Goal: Task Accomplishment & Management: Use online tool/utility

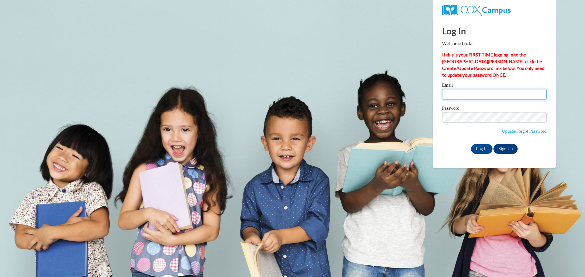
drag, startPoint x: 0, startPoint y: 0, endPoint x: 460, endPoint y: 93, distance: 469.2
click at [460, 93] on input "Email" at bounding box center [494, 94] width 104 height 10
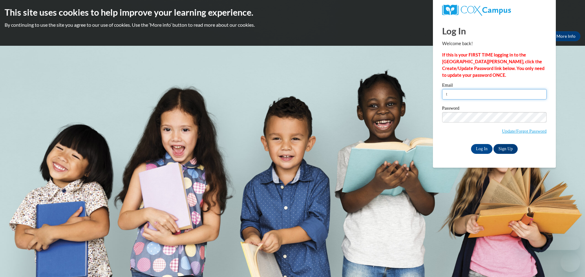
type input "[EMAIL_ADDRESS][DOMAIN_NAME]"
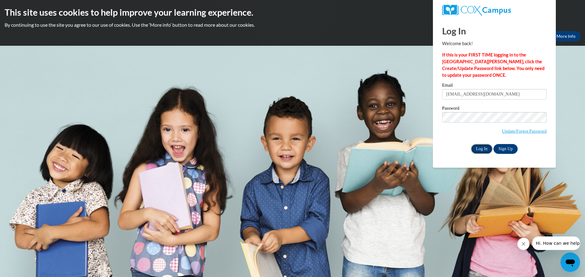
click at [480, 147] on input "Log In" at bounding box center [481, 149] width 21 height 10
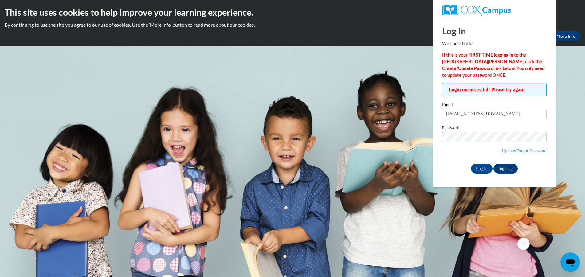
click at [448, 161] on div "Password Update/Forgot Password" at bounding box center [494, 144] width 104 height 36
click at [512, 151] on link "Update/Forgot Password" at bounding box center [524, 150] width 45 height 5
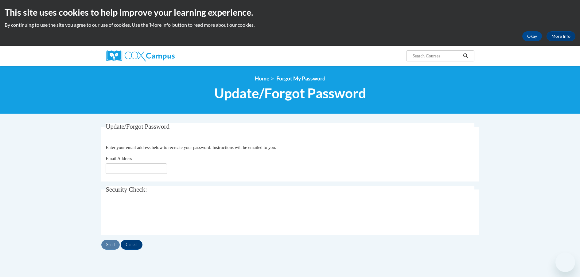
click at [117, 173] on input "Email Address" at bounding box center [136, 168] width 61 height 10
type input "[EMAIL_ADDRESS][DOMAIN_NAME]"
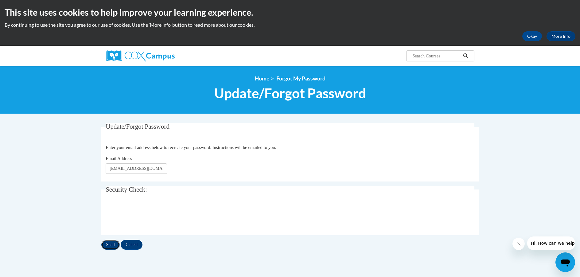
click at [111, 241] on input "Send" at bounding box center [110, 245] width 18 height 10
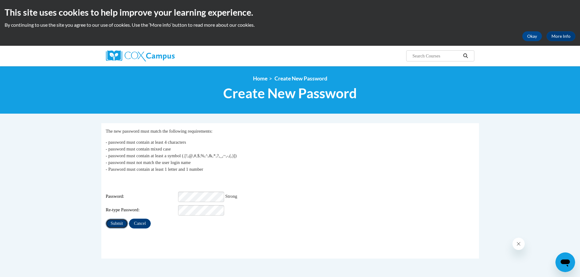
click at [114, 219] on input "Submit" at bounding box center [117, 224] width 22 height 10
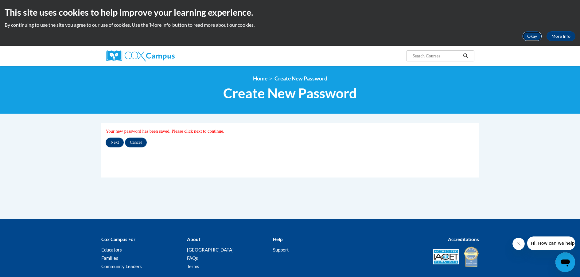
click at [531, 38] on button "Okay" at bounding box center [532, 36] width 20 height 10
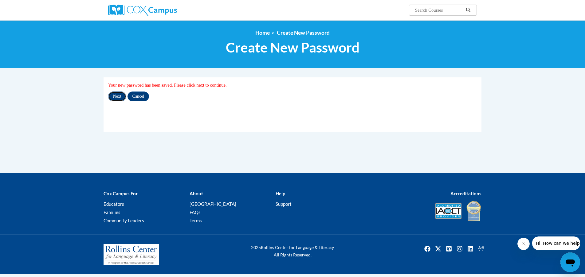
click at [119, 97] on input "Next" at bounding box center [117, 96] width 18 height 10
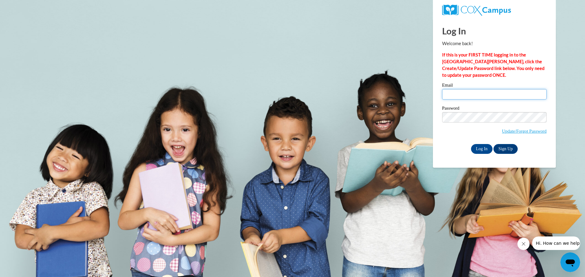
click at [452, 92] on input "Email" at bounding box center [494, 94] width 104 height 10
type input "tcurley@kusd.edu"
click at [453, 138] on div "Password Update/Forgot Password" at bounding box center [494, 124] width 104 height 36
click at [483, 146] on input "Log In" at bounding box center [481, 149] width 21 height 10
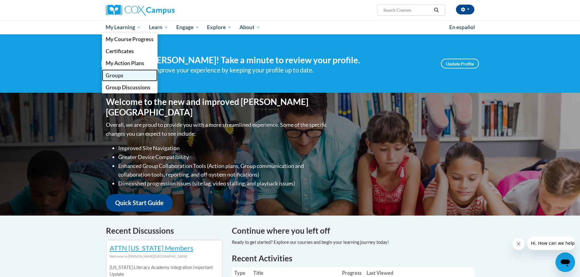
click at [126, 73] on link "Groups" at bounding box center [130, 75] width 56 height 12
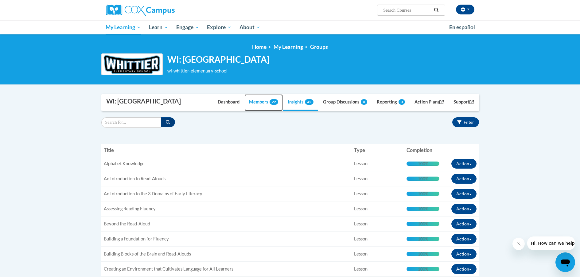
click at [249, 103] on link "Members 22" at bounding box center [263, 102] width 38 height 17
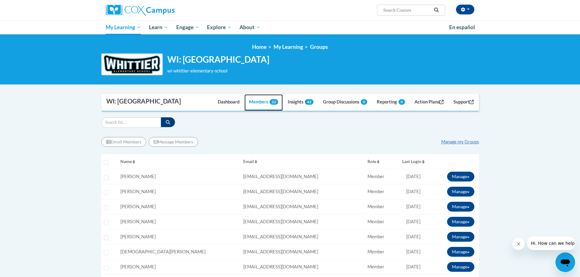
click at [255, 107] on link "Members 22" at bounding box center [263, 102] width 38 height 17
click at [469, 142] on link "Manage my Groups" at bounding box center [460, 141] width 38 height 5
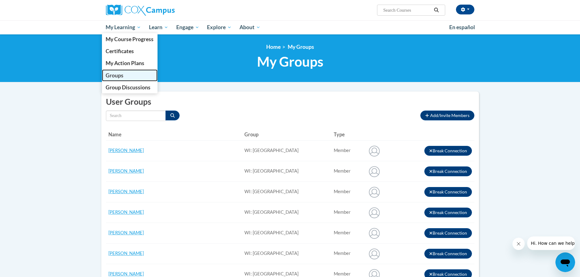
click at [130, 72] on link "Groups" at bounding box center [130, 75] width 56 height 12
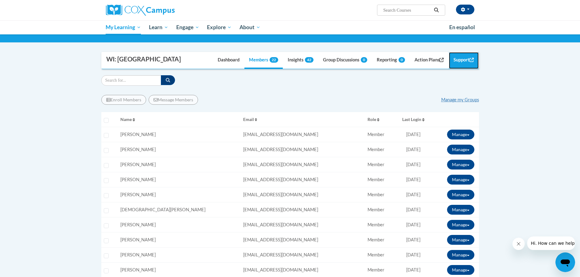
scroll to position [42, 0]
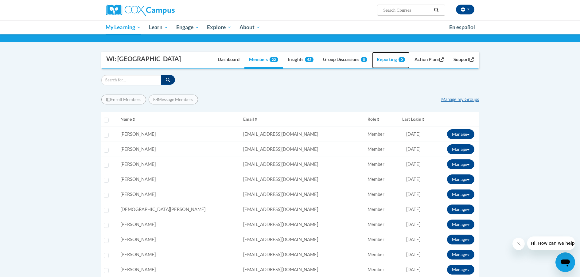
click at [382, 58] on link "Reporting 0" at bounding box center [390, 60] width 37 height 17
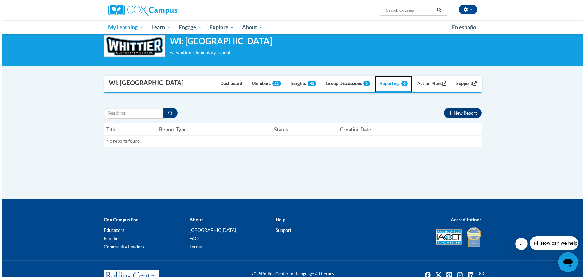
scroll to position [42, 0]
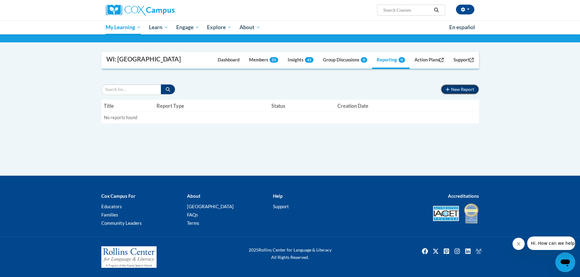
click at [461, 88] on button "New Report" at bounding box center [460, 89] width 38 height 10
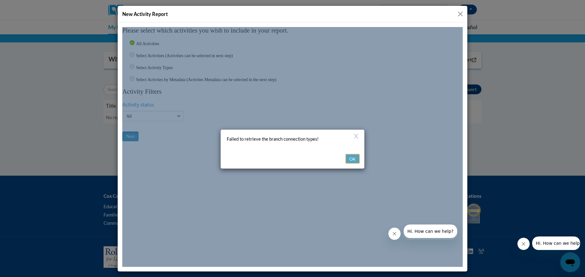
scroll to position [0, 0]
click at [352, 154] on button "OK" at bounding box center [352, 159] width 14 height 10
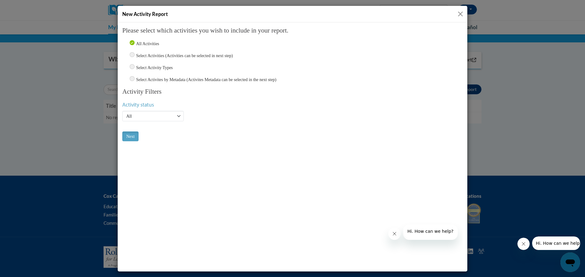
click at [155, 54] on label "Select Activities (Activities can be selected in next step)" at bounding box center [184, 55] width 97 height 5
click at [134, 54] on input "Select Activities (Activities can be selected in next step)" at bounding box center [132, 54] width 5 height 5
radio input "true"
click at [177, 118] on select "Active Inactive All" at bounding box center [152, 116] width 61 height 10
select select "Active"
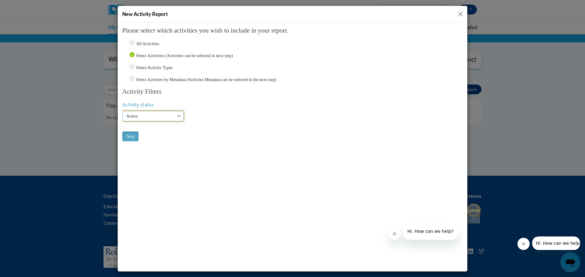
click at [122, 111] on select "Active Inactive All" at bounding box center [152, 116] width 61 height 10
click at [134, 135] on input "Next" at bounding box center [130, 136] width 16 height 10
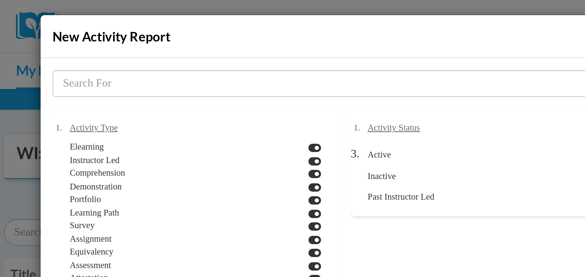
click at [151, 98] on icon at bounding box center [153, 99] width 5 height 4
checkbox input "false"
click at [151, 103] on icon at bounding box center [153, 105] width 5 height 4
checkbox input "false"
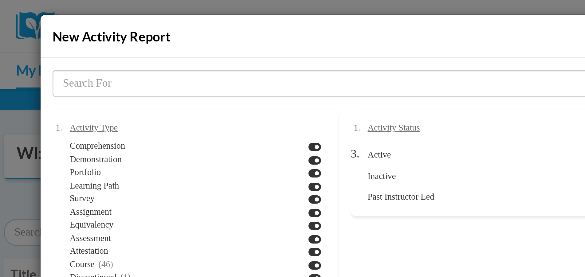
scroll to position [11, 0]
drag, startPoint x: 148, startPoint y: 103, endPoint x: 147, endPoint y: 108, distance: 4.3
click at [147, 108] on ol "Elearning Instructor Led Comprehension Demonstration Portfolio Learning Path Su…" at bounding box center [107, 127] width 101 height 61
click at [151, 108] on icon at bounding box center [153, 109] width 5 height 4
checkbox input "false"
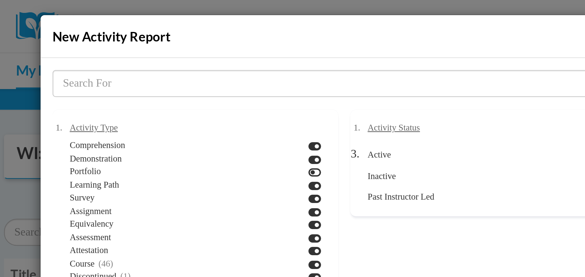
click at [151, 103] on icon at bounding box center [153, 104] width 5 height 4
checkbox input "false"
drag, startPoint x: 147, startPoint y: 114, endPoint x: 147, endPoint y: 118, distance: 3.7
click at [147, 118] on ol "Elearning Instructor Led Comprehension Demonstration Portfolio Learning Path Su…" at bounding box center [107, 127] width 101 height 61
click at [151, 114] on icon at bounding box center [153, 114] width 5 height 4
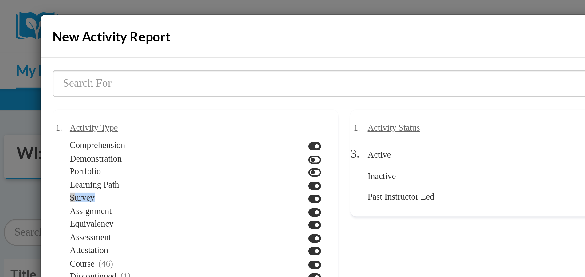
checkbox input "false"
click at [151, 119] on icon at bounding box center [153, 119] width 5 height 4
checkbox input "false"
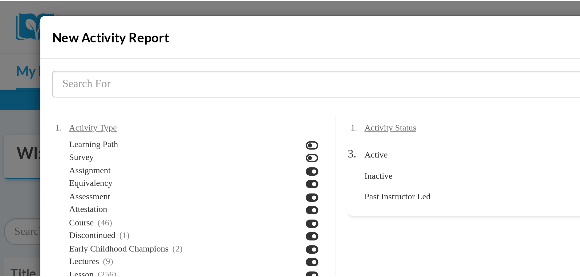
scroll to position [30, 0]
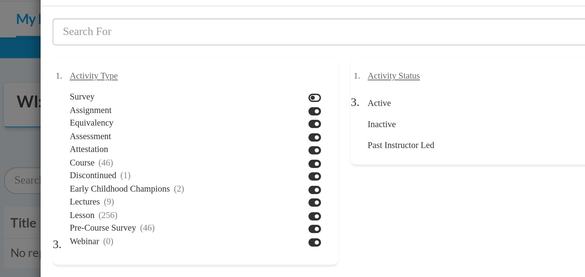
click at [151, 54] on icon at bounding box center [153, 54] width 5 height 4
checkbox input "false"
click at [151, 57] on icon at bounding box center [153, 58] width 5 height 4
checkbox input "false"
click at [151, 68] on icon at bounding box center [153, 69] width 5 height 4
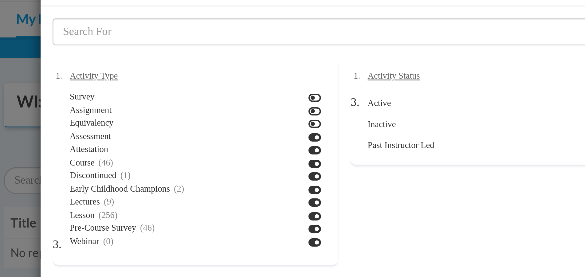
checkbox input "false"
click at [151, 79] on icon at bounding box center [153, 79] width 5 height 4
checkbox input "false"
click at [151, 84] on icon at bounding box center [153, 84] width 5 height 4
checkbox input "false"
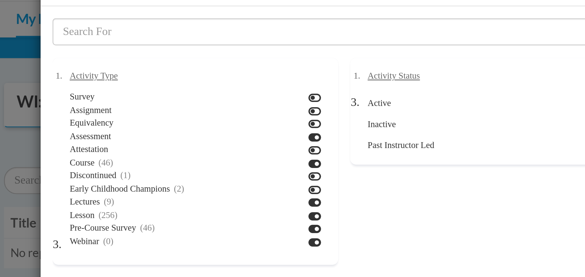
click at [151, 89] on icon at bounding box center [153, 89] width 5 height 4
checkbox input "false"
click at [151, 94] on icon at bounding box center [153, 94] width 5 height 4
checkbox input "true"
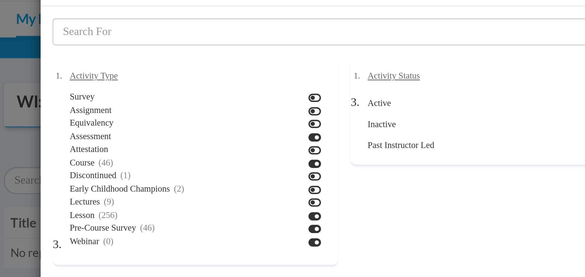
click at [151, 99] on icon at bounding box center [153, 99] width 5 height 4
checkbox input "false"
click at [151, 103] on icon at bounding box center [153, 104] width 5 height 4
checkbox input "false"
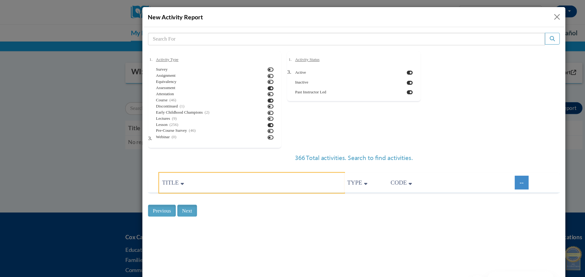
click at [176, 157] on icon at bounding box center [176, 156] width 3 height 4
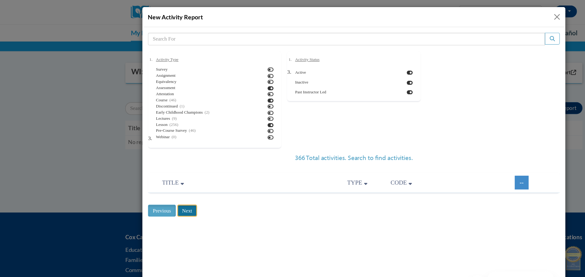
click at [183, 176] on input "Next" at bounding box center [180, 179] width 16 height 10
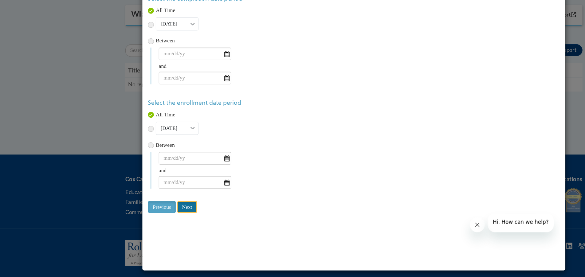
click at [180, 168] on input "Next" at bounding box center [180, 167] width 16 height 10
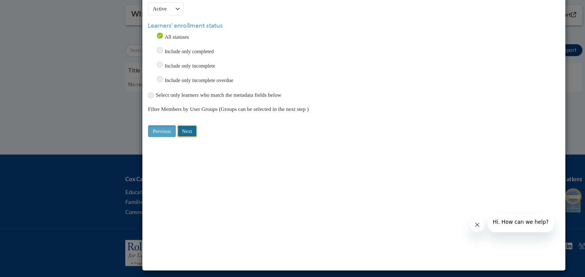
click at [181, 106] on input "Next" at bounding box center [180, 104] width 16 height 10
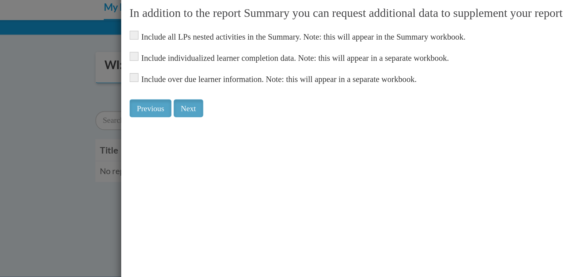
click at [159, 49] on span "Include over due learner information. Note: this will appear in a separate work…" at bounding box center [299, 46] width 340 height 7
click at [131, 23] on input "checkbox" at bounding box center [131, 21] width 5 height 5
checkbox input "true"
click at [131, 34] on input "checkbox" at bounding box center [131, 33] width 5 height 5
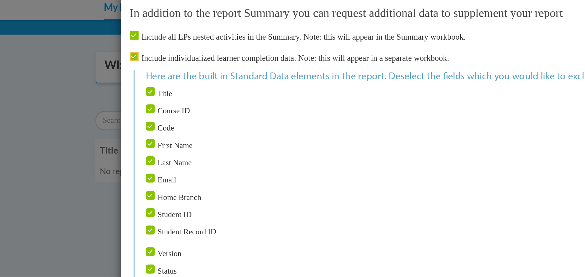
click at [131, 34] on input "checkbox" at bounding box center [131, 33] width 5 height 5
checkbox input "false"
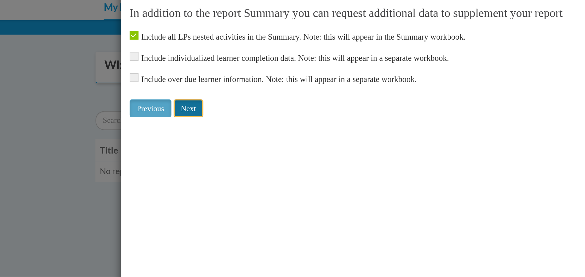
click at [161, 62] on input "Next" at bounding box center [162, 62] width 16 height 10
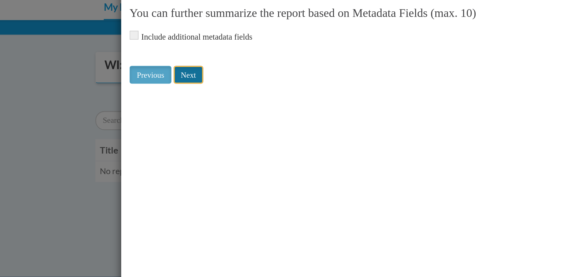
click at [159, 43] on input "Next" at bounding box center [162, 44] width 16 height 10
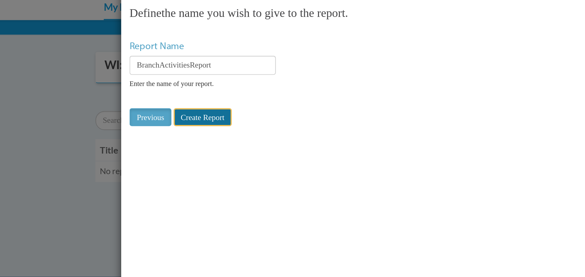
click at [169, 69] on input "Create Report" at bounding box center [170, 67] width 32 height 10
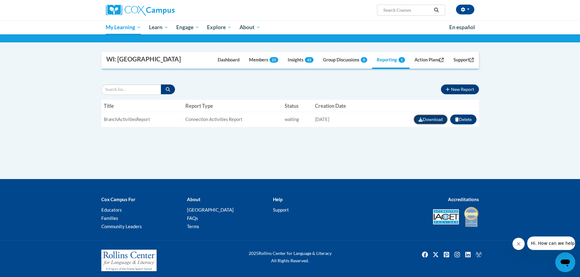
click at [425, 120] on button "Download" at bounding box center [431, 120] width 34 height 10
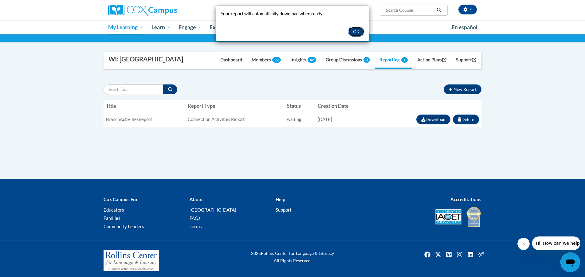
click at [357, 33] on button "OK" at bounding box center [356, 32] width 16 height 10
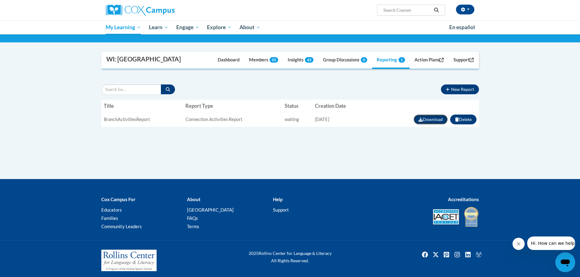
click at [422, 116] on button "Download" at bounding box center [431, 120] width 34 height 10
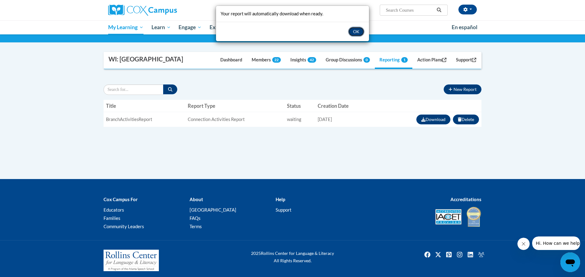
click at [359, 30] on button "OK" at bounding box center [356, 32] width 16 height 10
